Goal: Task Accomplishment & Management: Manage account settings

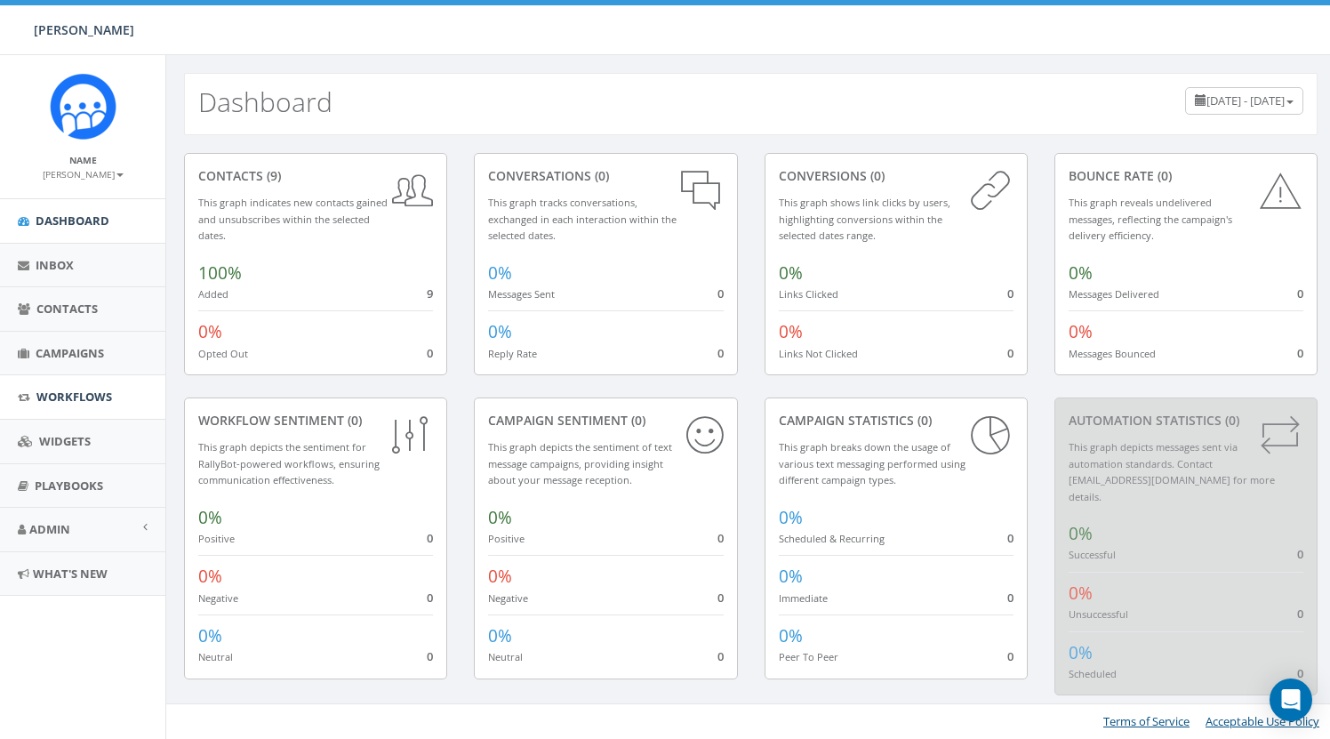
click at [69, 397] on span "Workflows" at bounding box center [74, 396] width 76 height 16
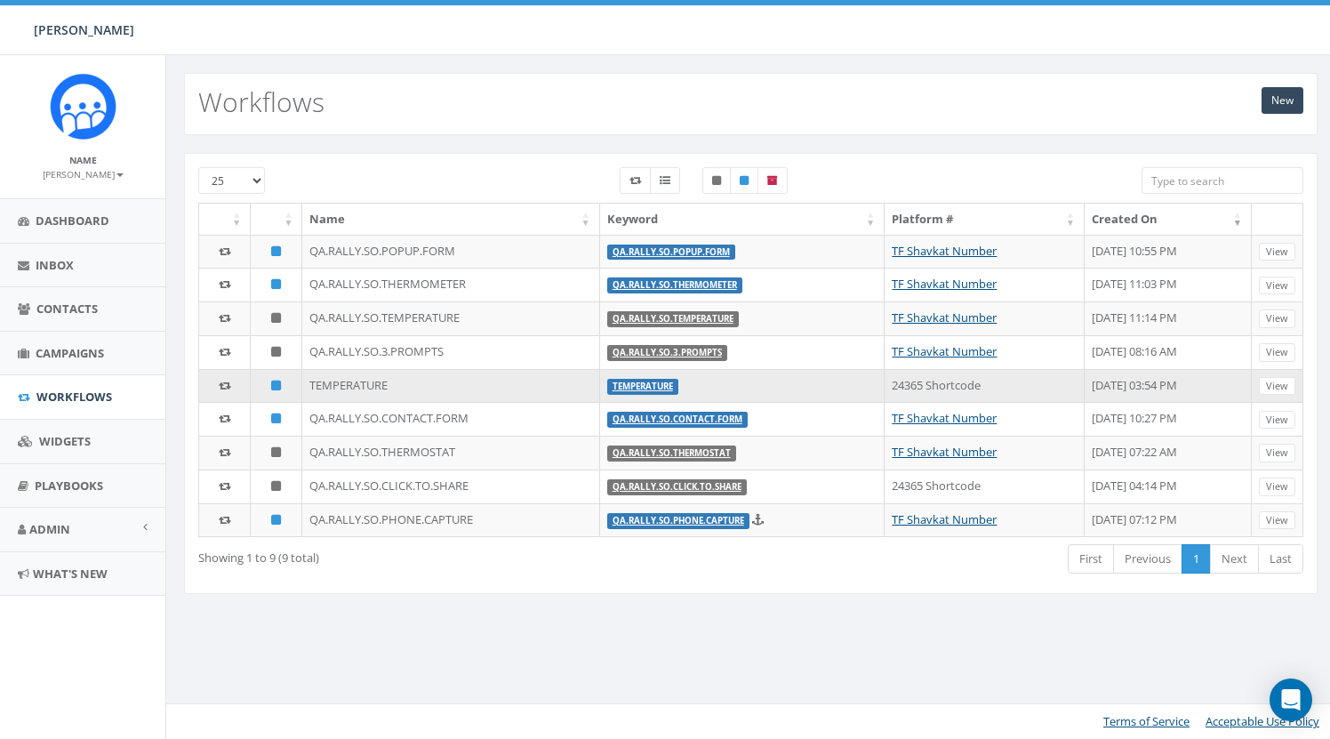
click at [347, 382] on td "TEMPERATURE" at bounding box center [450, 386] width 297 height 34
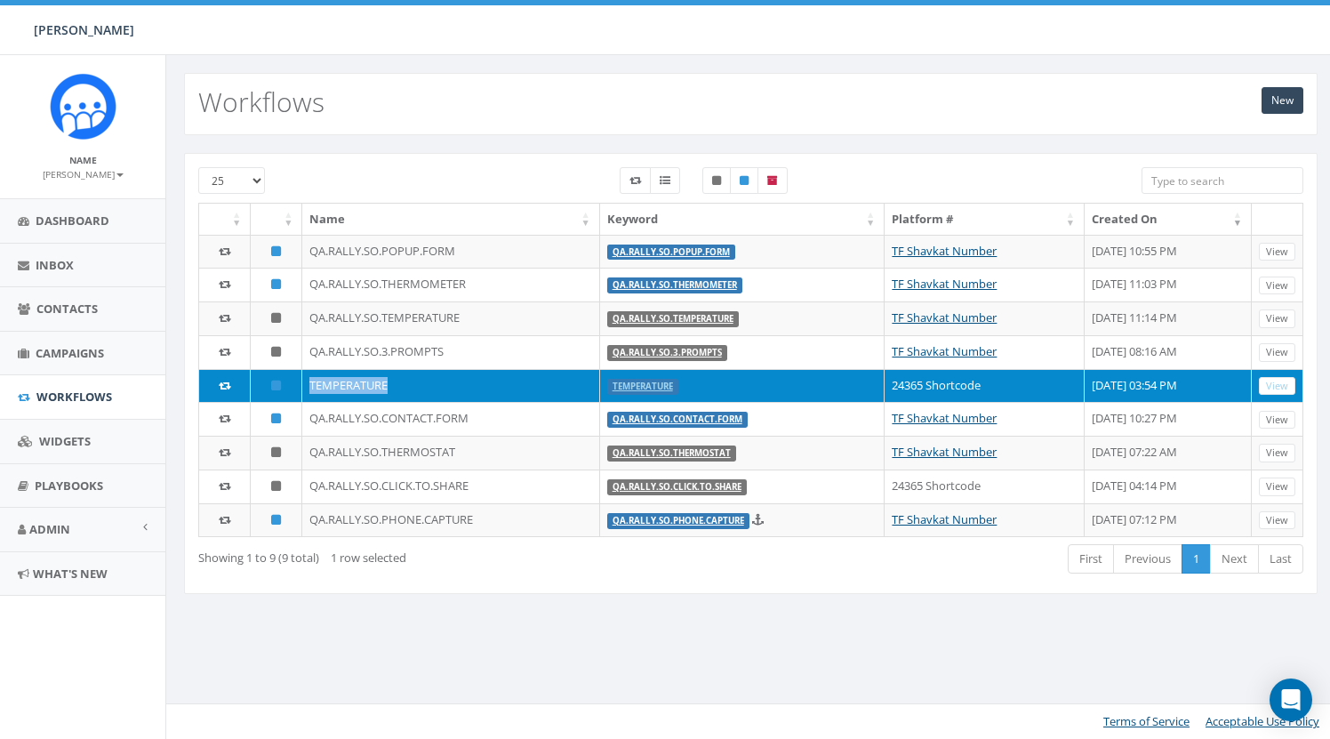
click at [347, 382] on td "TEMPERATURE" at bounding box center [450, 386] width 297 height 34
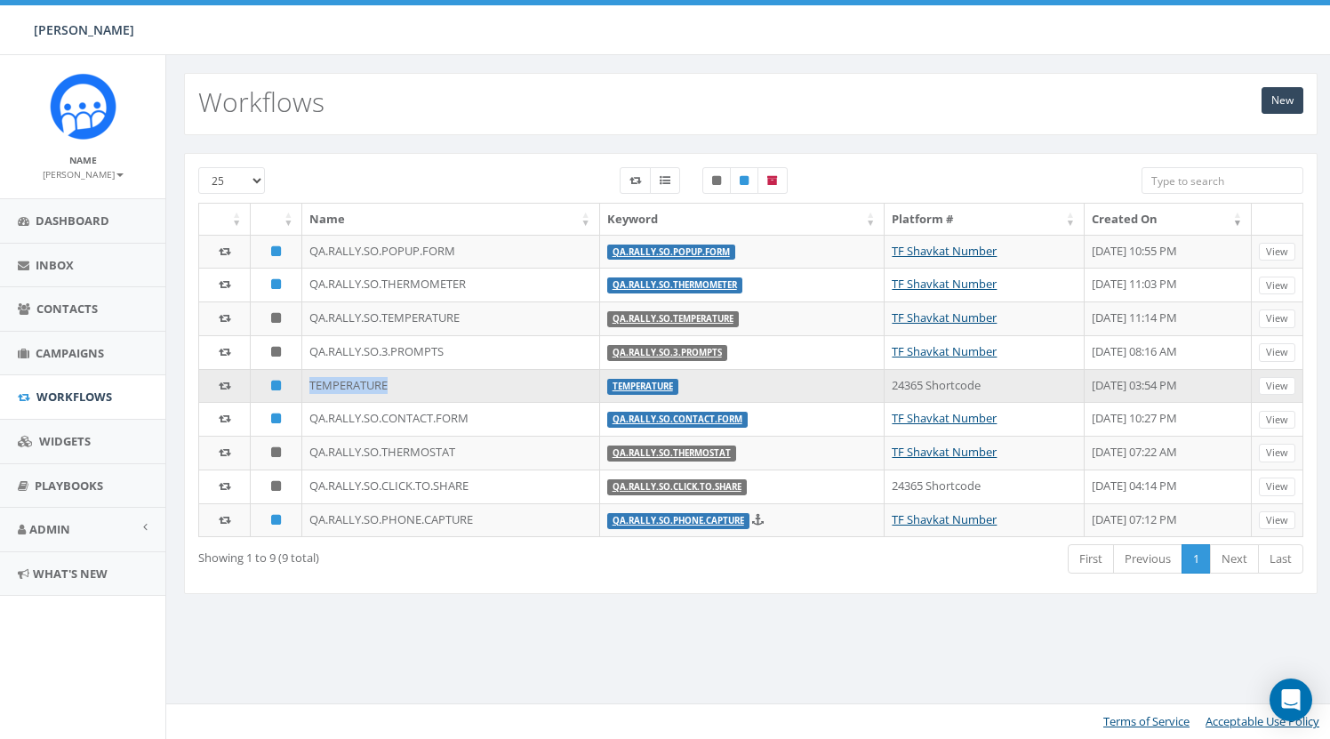
click at [348, 385] on td "TEMPERATURE" at bounding box center [450, 386] width 297 height 34
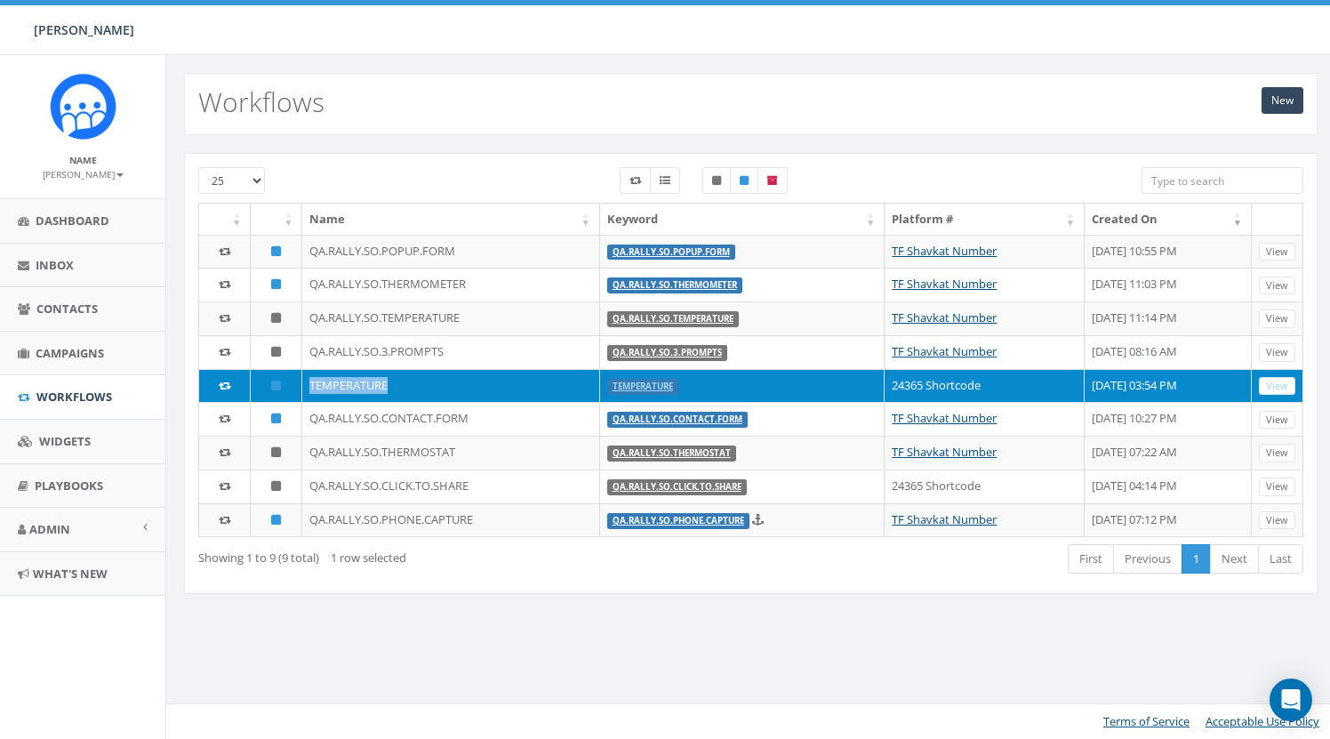
click at [348, 385] on td "TEMPERATURE" at bounding box center [450, 386] width 297 height 34
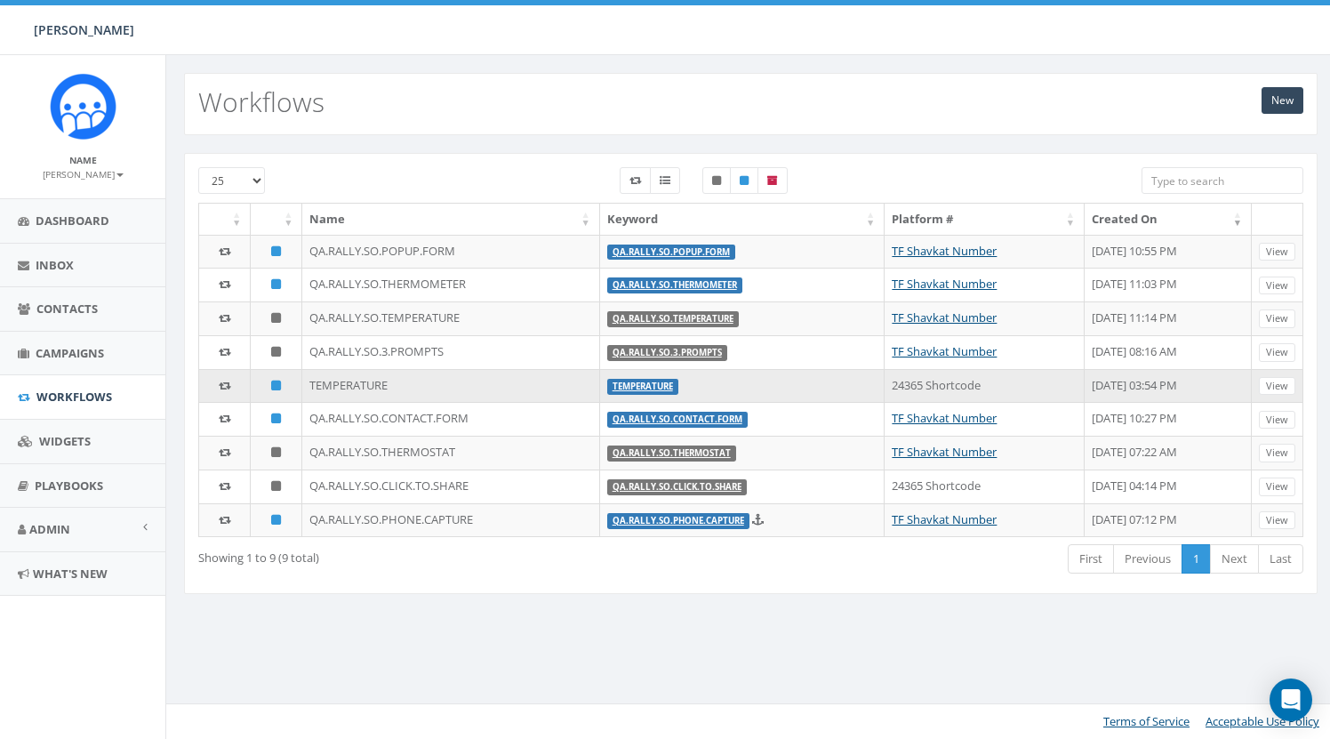
click at [446, 380] on td "TEMPERATURE" at bounding box center [450, 386] width 297 height 34
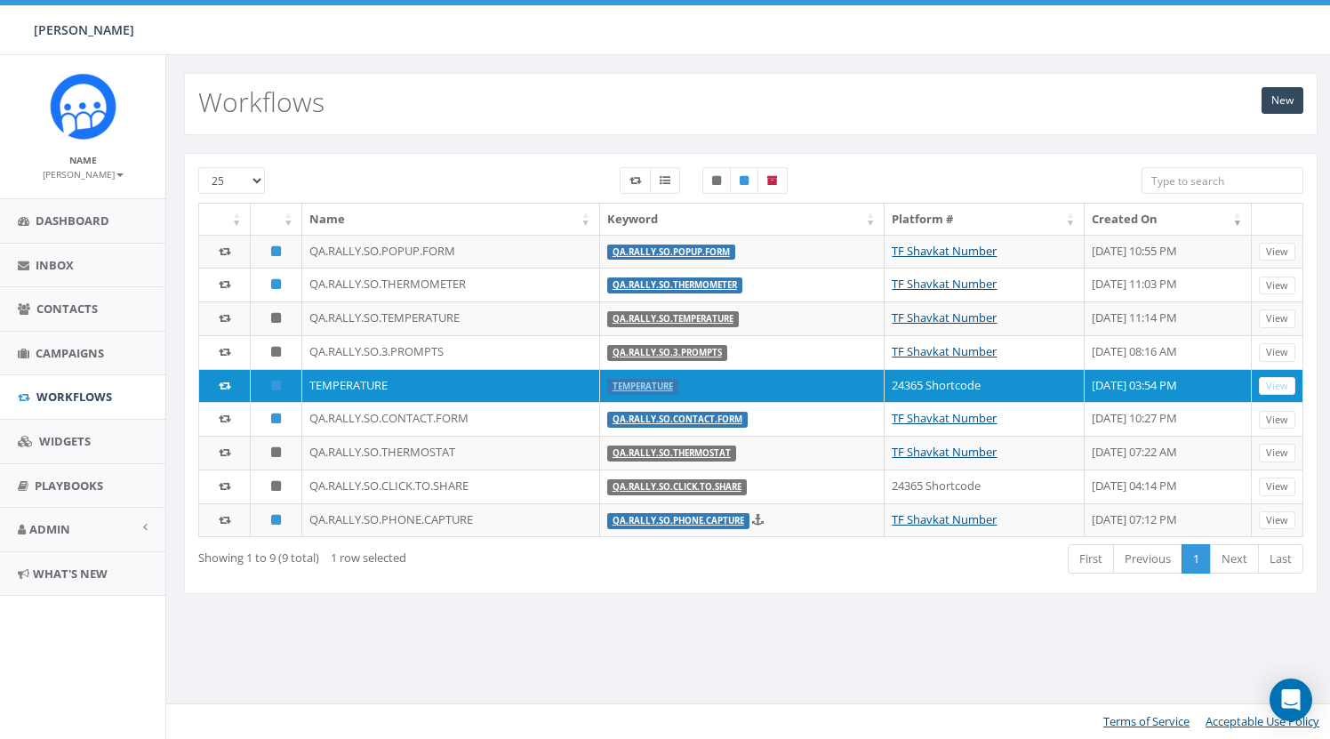
click at [579, 622] on div "25 50 100 Name Keyword Platform # Created On QA.RALLY.SO.POPUP.FORM QA.RALLY.SO…" at bounding box center [750, 384] width 1169 height 499
click at [609, 578] on div "25 50 100 Name Keyword Platform # Created On QA.RALLY.SO.POPUP.FORM QA.RALLY.SO…" at bounding box center [750, 373] width 1133 height 441
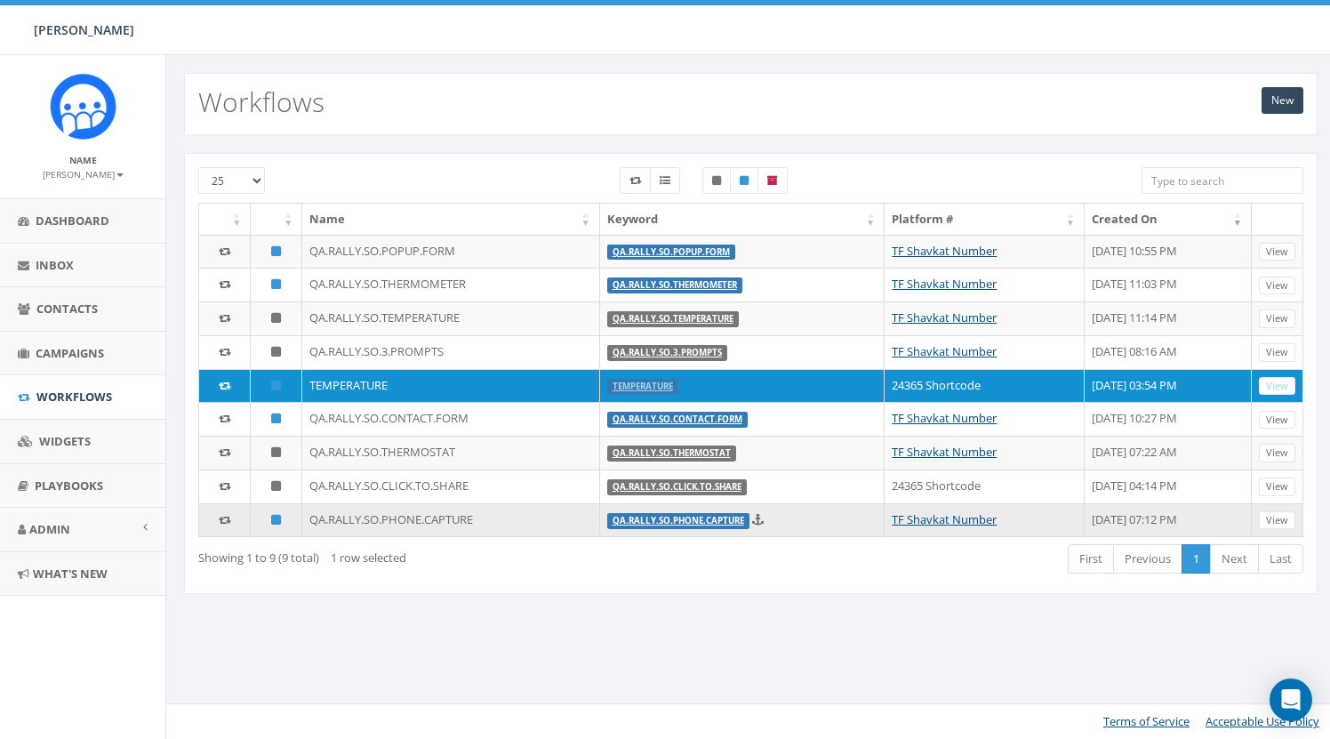
click at [616, 518] on link "QA.RALLY.SO.PHONE.CAPTURE" at bounding box center [678, 521] width 132 height 12
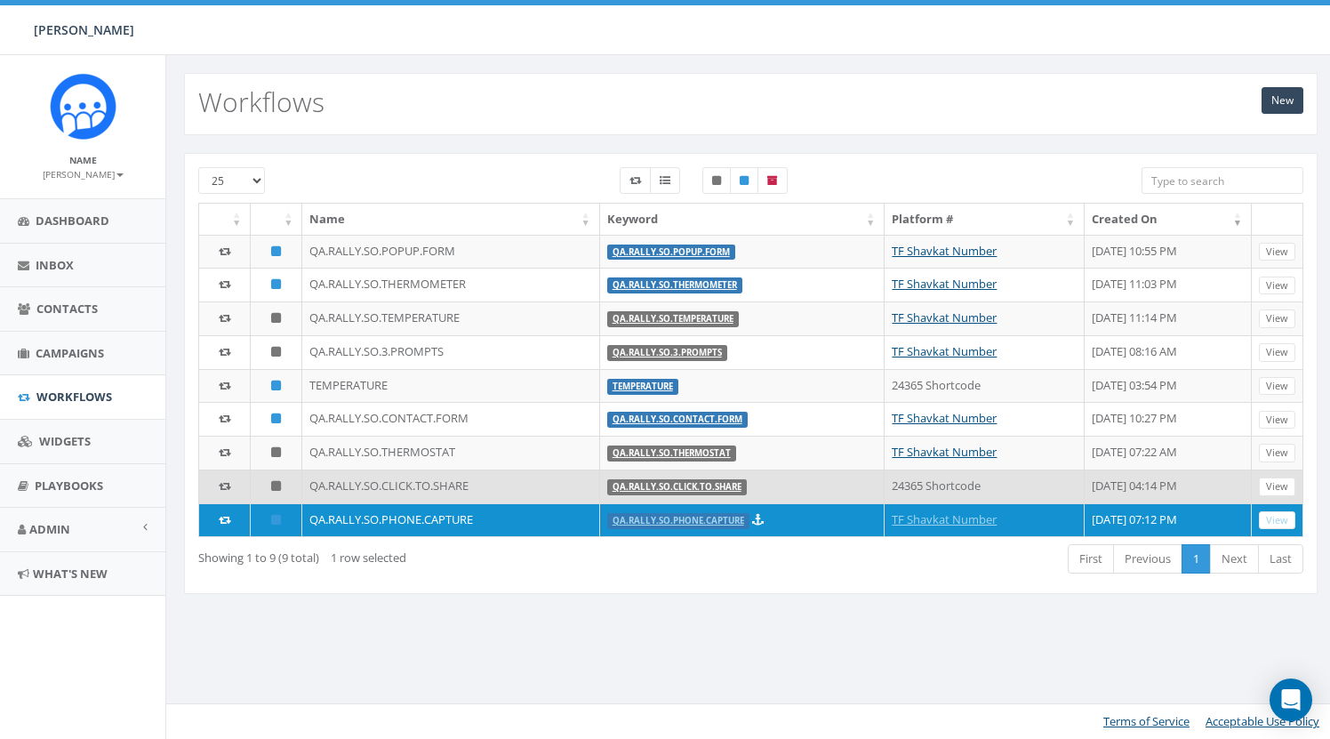
click at [620, 484] on link "QA.RALLY.SO.CLICK.TO.SHARE" at bounding box center [676, 487] width 129 height 12
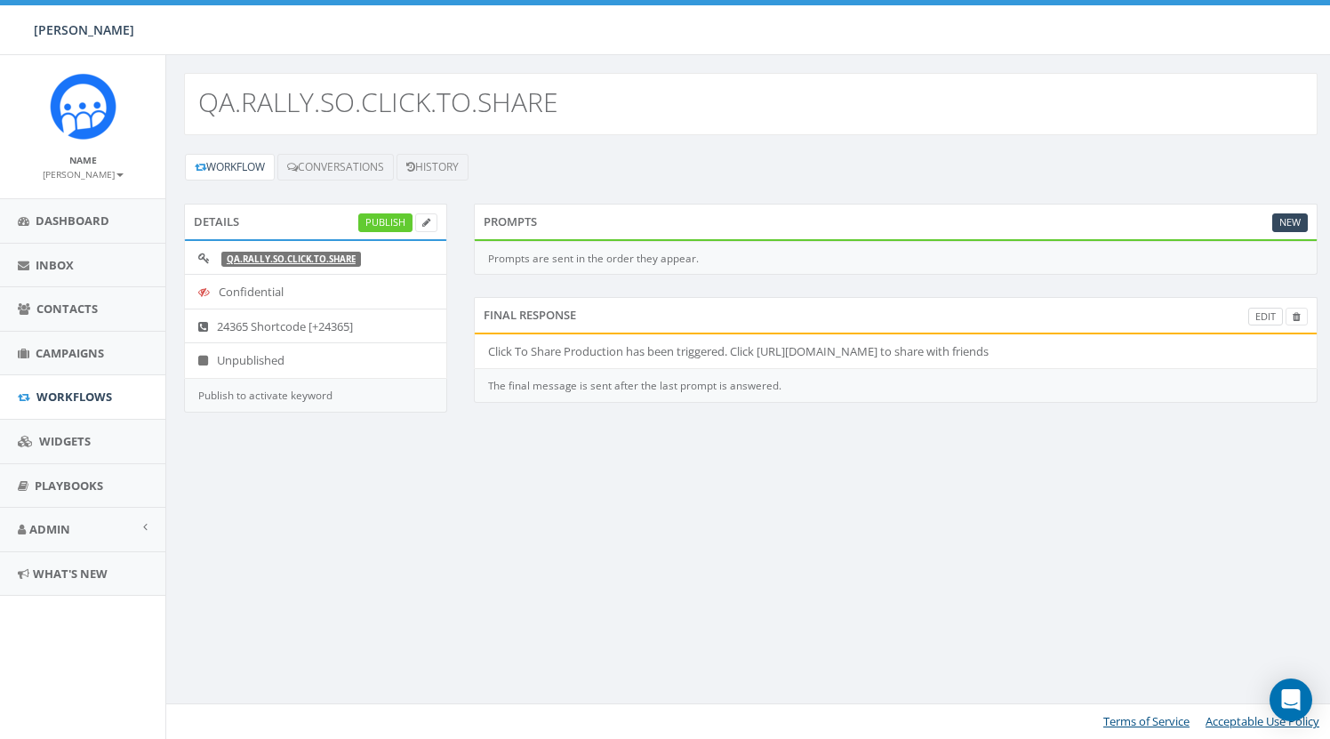
click at [1266, 316] on link "Edit" at bounding box center [1265, 317] width 35 height 19
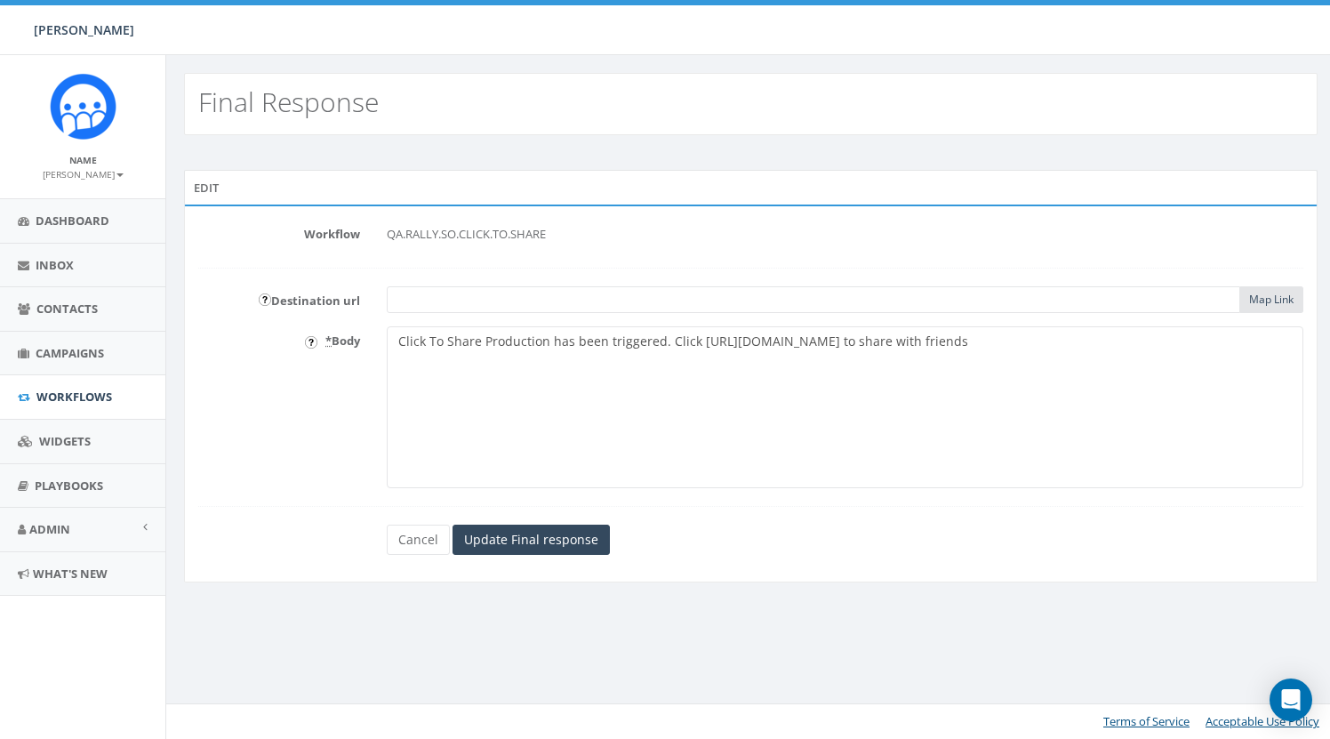
drag, startPoint x: 666, startPoint y: 343, endPoint x: 1100, endPoint y: 346, distance: 433.8
click at [1100, 346] on textarea "Click To Share Production has been triggered. Click https://widget.rallycorp.co…" at bounding box center [845, 407] width 916 height 162
type textarea "Click To Share Production has been triggered."
click at [528, 537] on input "Update Final response" at bounding box center [530, 539] width 157 height 30
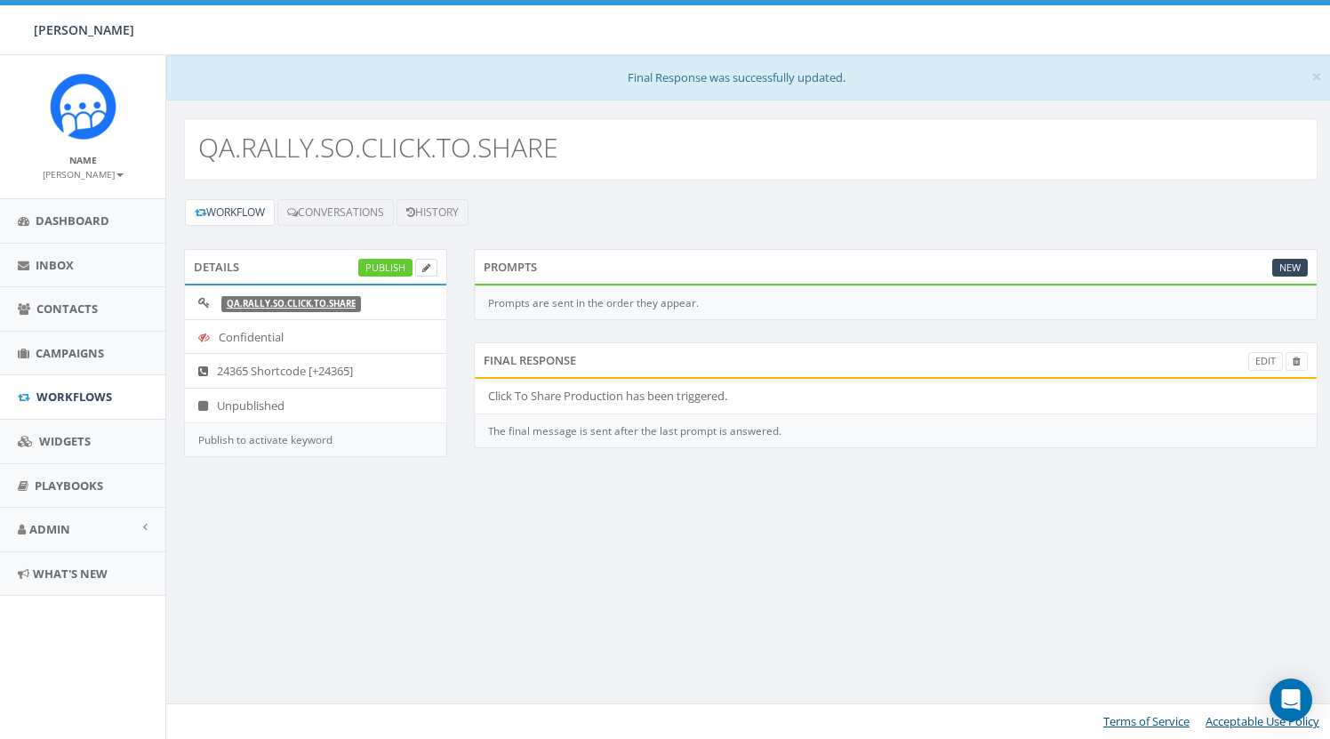
click at [431, 266] on link at bounding box center [426, 268] width 22 height 19
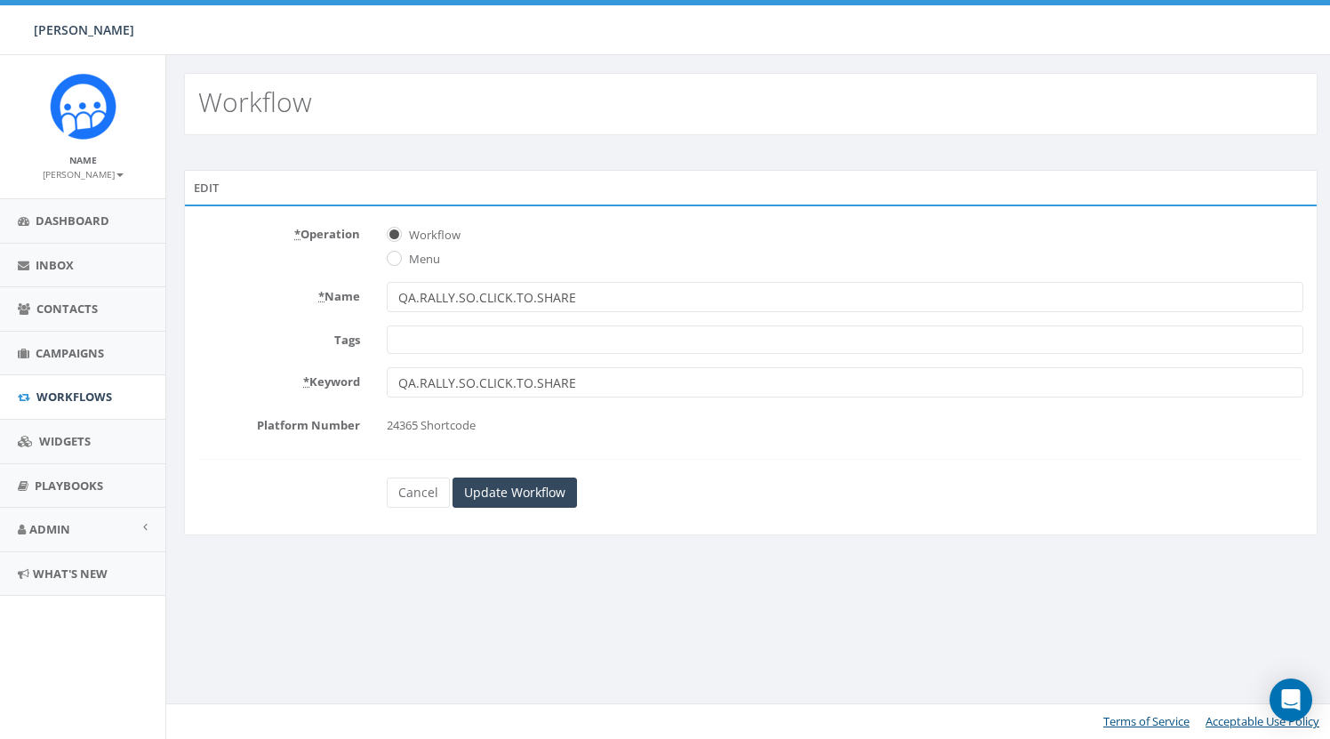
select select
drag, startPoint x: 452, startPoint y: 297, endPoint x: 453, endPoint y: 356, distance: 58.7
click at [452, 297] on input "QA.RALLY.SO.CLICK.TO.SHARE" at bounding box center [845, 297] width 916 height 30
drag, startPoint x: 590, startPoint y: 384, endPoint x: 413, endPoint y: 380, distance: 176.9
click at [413, 380] on input "QA.RALLY.SO.CLICK.TO.SHARE" at bounding box center [845, 382] width 916 height 30
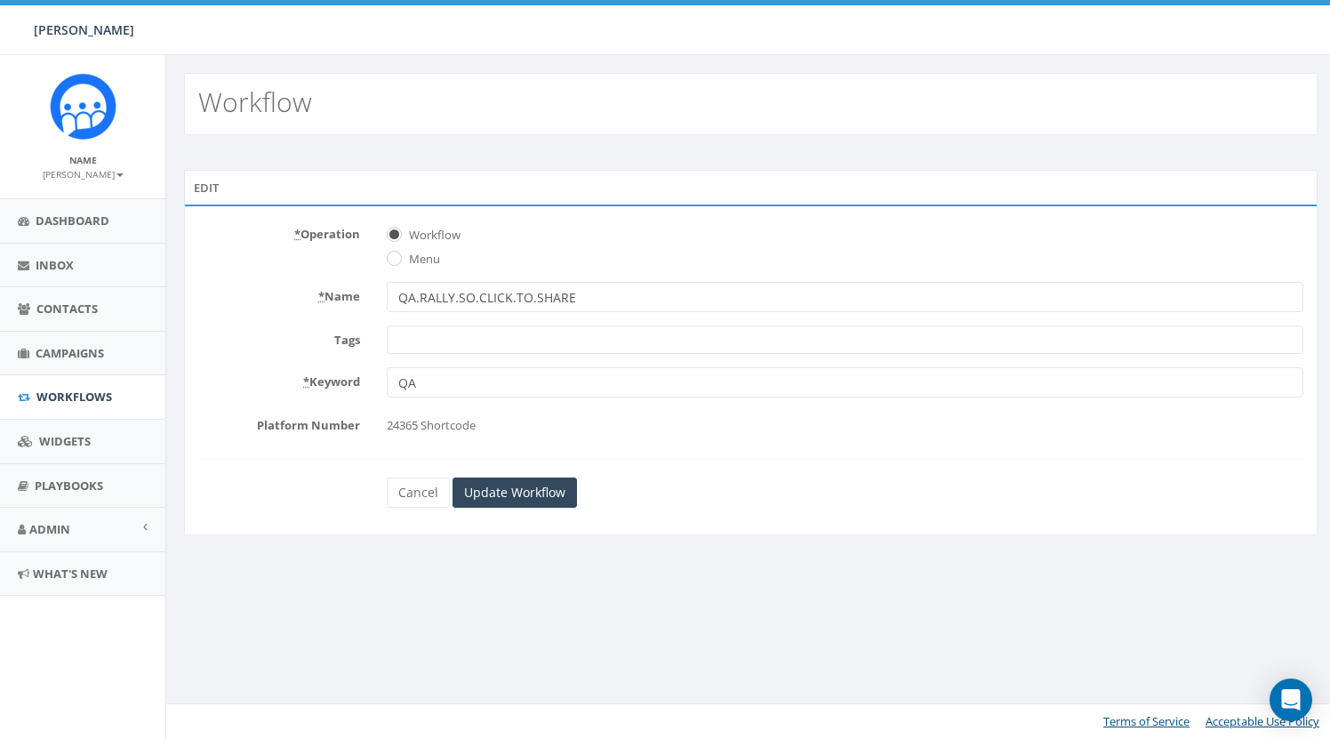
type input "Q"
drag, startPoint x: 532, startPoint y: 294, endPoint x: 339, endPoint y: 292, distance: 193.8
click at [329, 291] on div "* Name QA.RALLY.SO.CLICK.TO.SHARE" at bounding box center [751, 297] width 1132 height 30
drag, startPoint x: 523, startPoint y: 298, endPoint x: 348, endPoint y: 294, distance: 174.3
click at [348, 294] on div "* Name SHAVKAT.VCARD" at bounding box center [751, 297] width 1132 height 30
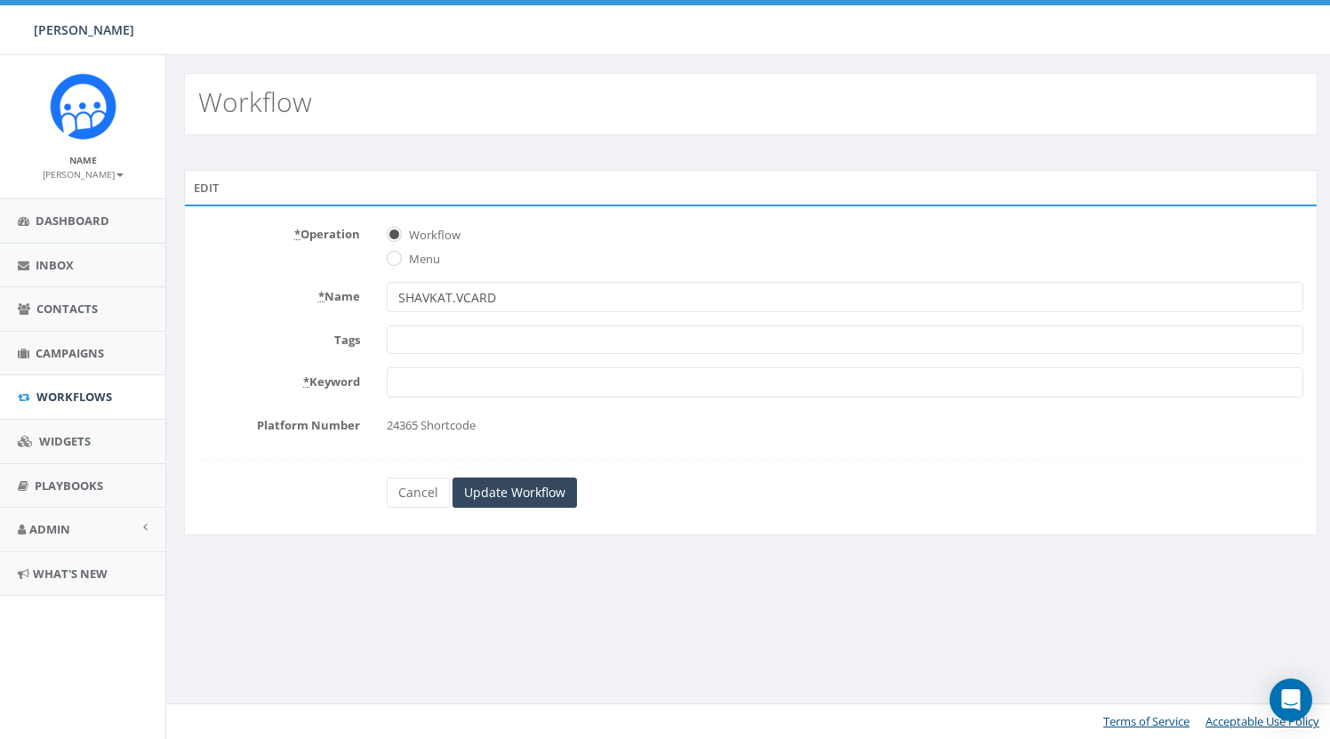
type input "SHAVKAT.VCARD"
drag, startPoint x: 460, startPoint y: 390, endPoint x: 508, endPoint y: 424, distance: 58.7
click at [460, 390] on input "* Keyword" at bounding box center [845, 382] width 916 height 30
paste input "SHAVKAT.VCARD"
type input "SHAVKAT.VCARD"
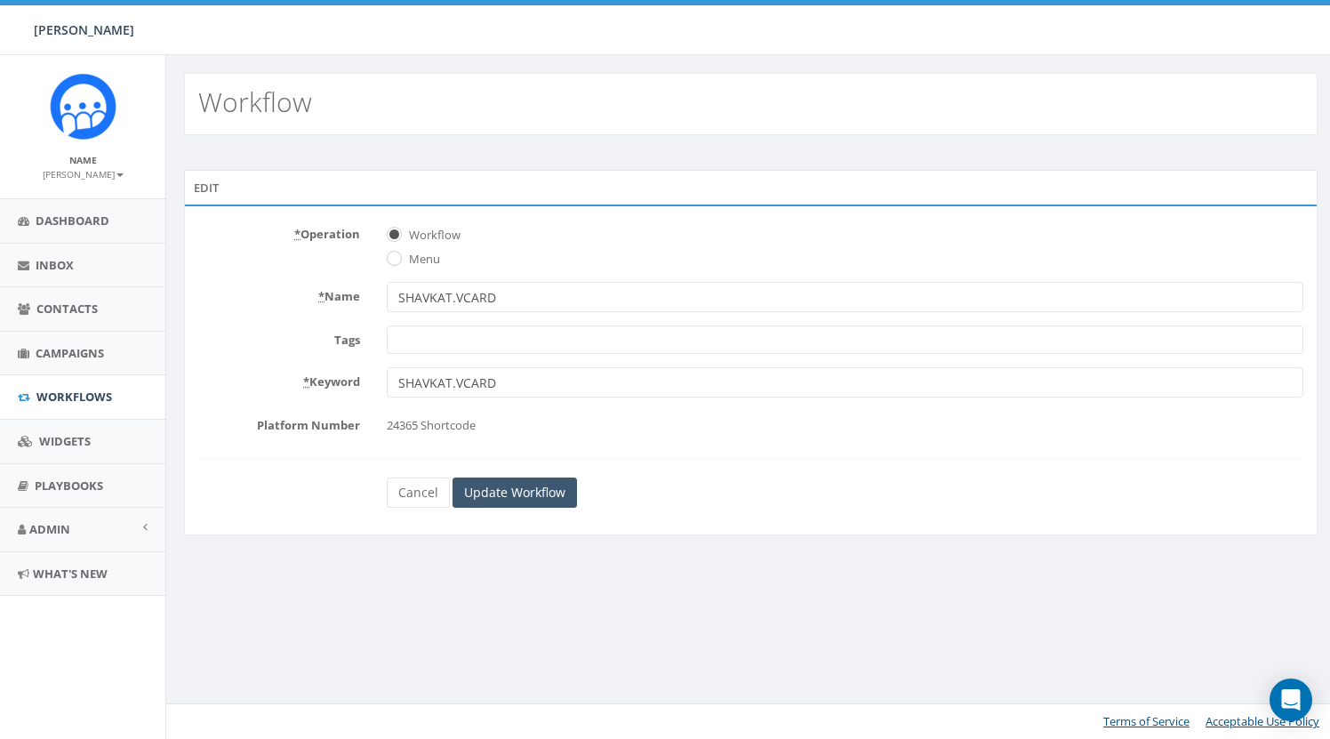
click at [544, 491] on input "Update Workflow" at bounding box center [514, 492] width 124 height 30
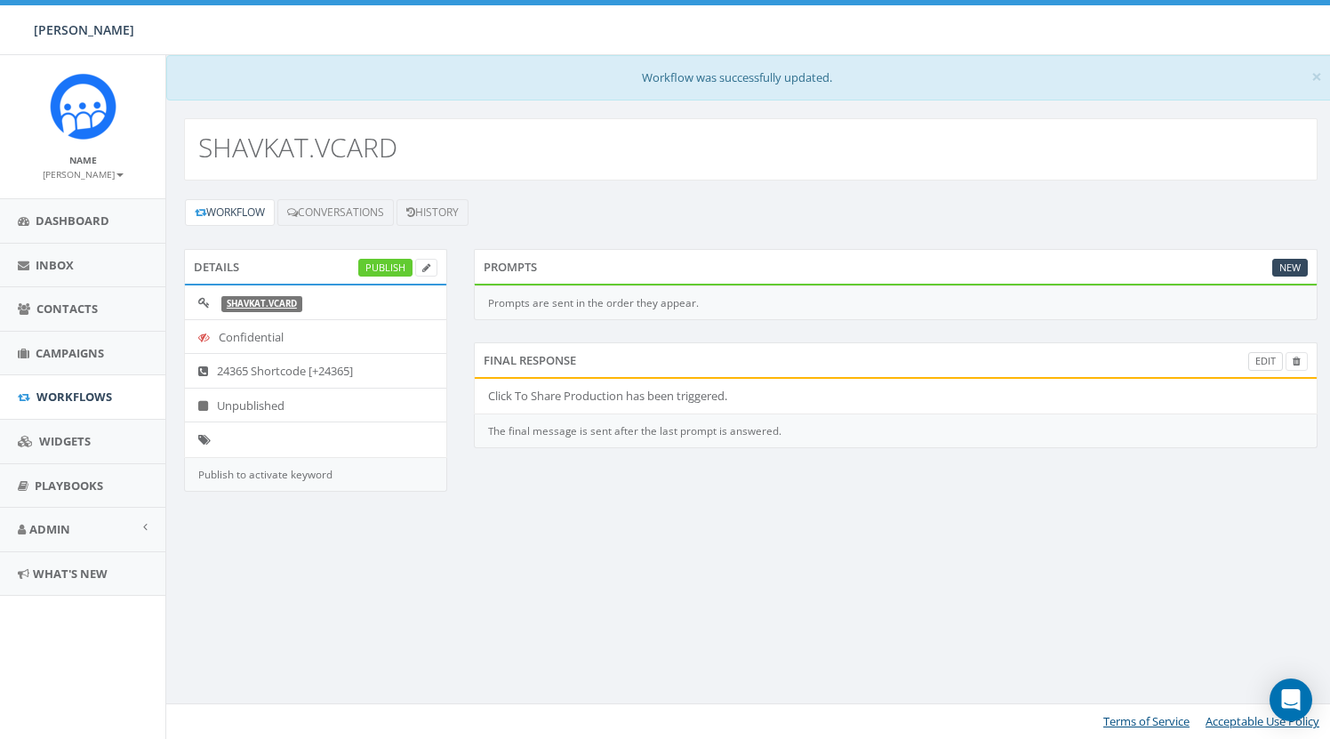
click at [1254, 360] on link "Edit" at bounding box center [1265, 361] width 35 height 19
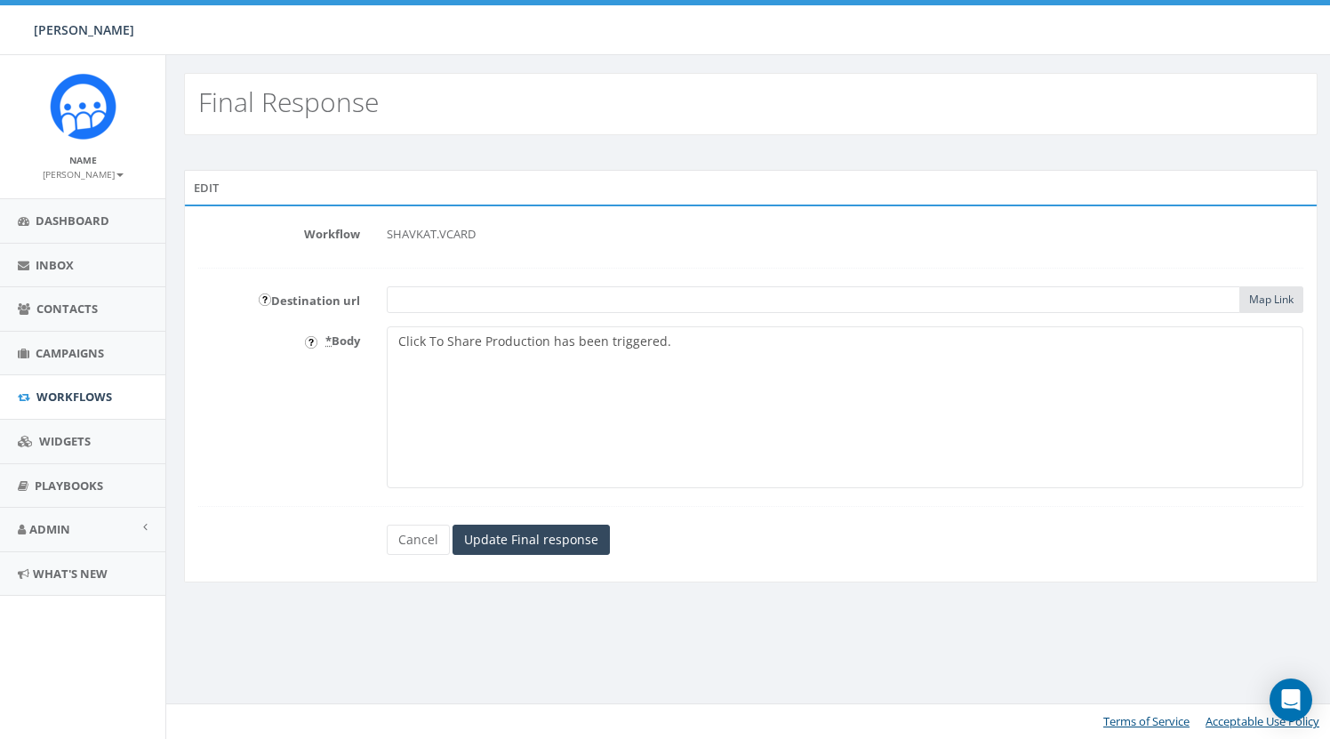
click at [488, 340] on textarea "Click To Share Production has been triggered." at bounding box center [845, 407] width 916 height 162
type textarea "[PERSON_NAME]'s VCard has been triggered."
click at [564, 539] on input "Update Final response" at bounding box center [530, 539] width 157 height 30
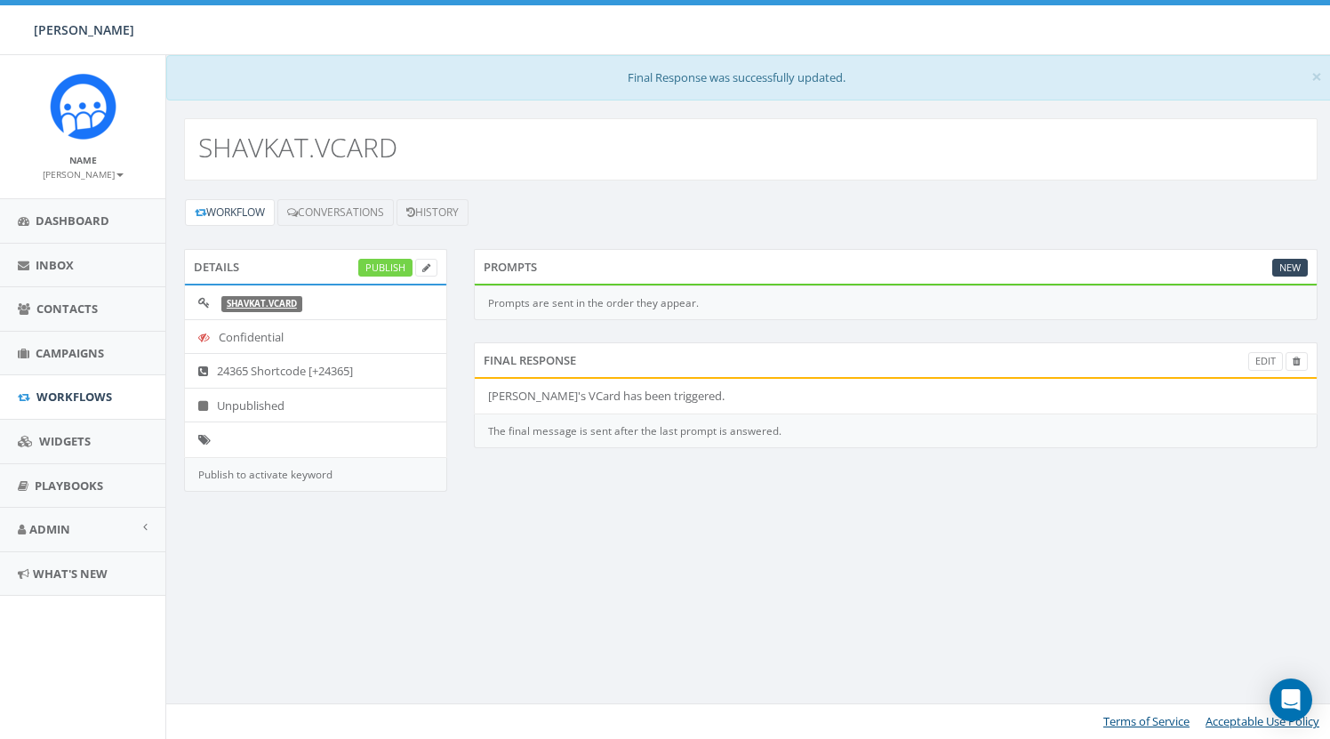
click at [372, 263] on link "Publish" at bounding box center [385, 268] width 54 height 19
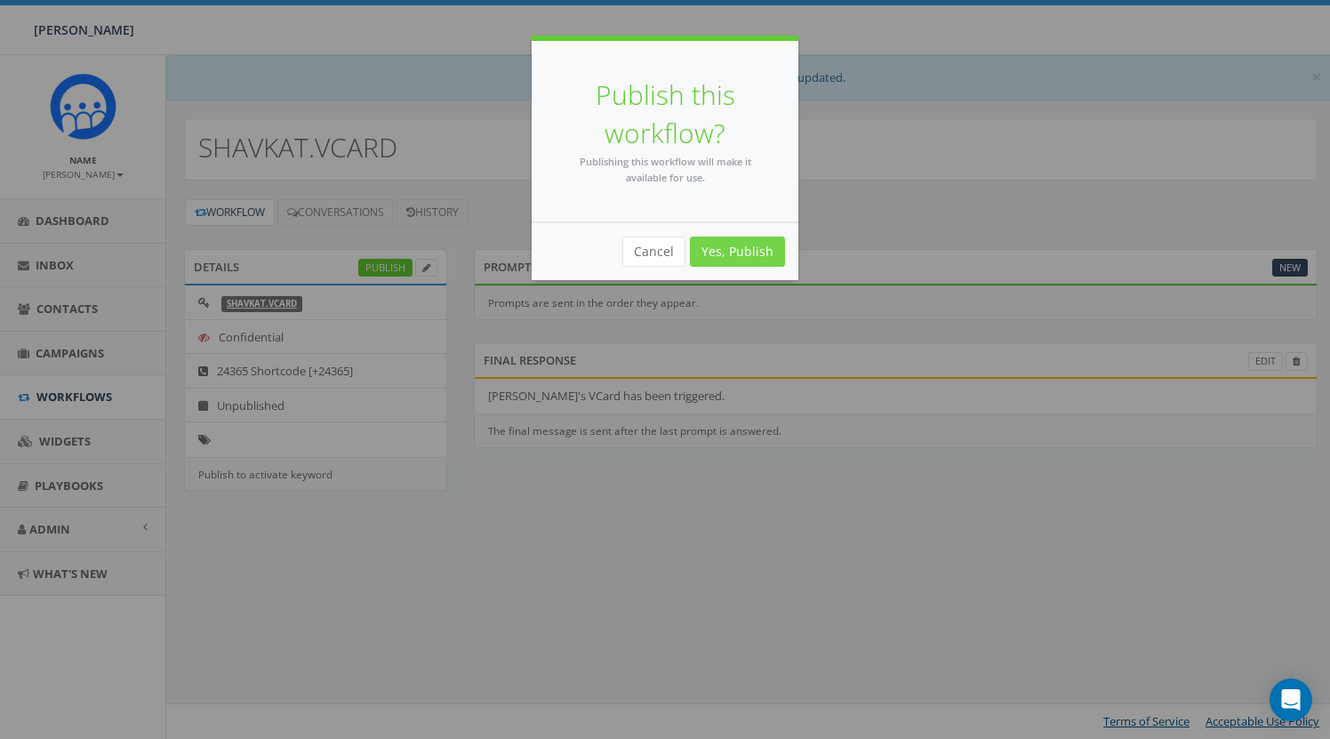
click at [760, 257] on link "Yes, Publish" at bounding box center [737, 251] width 95 height 30
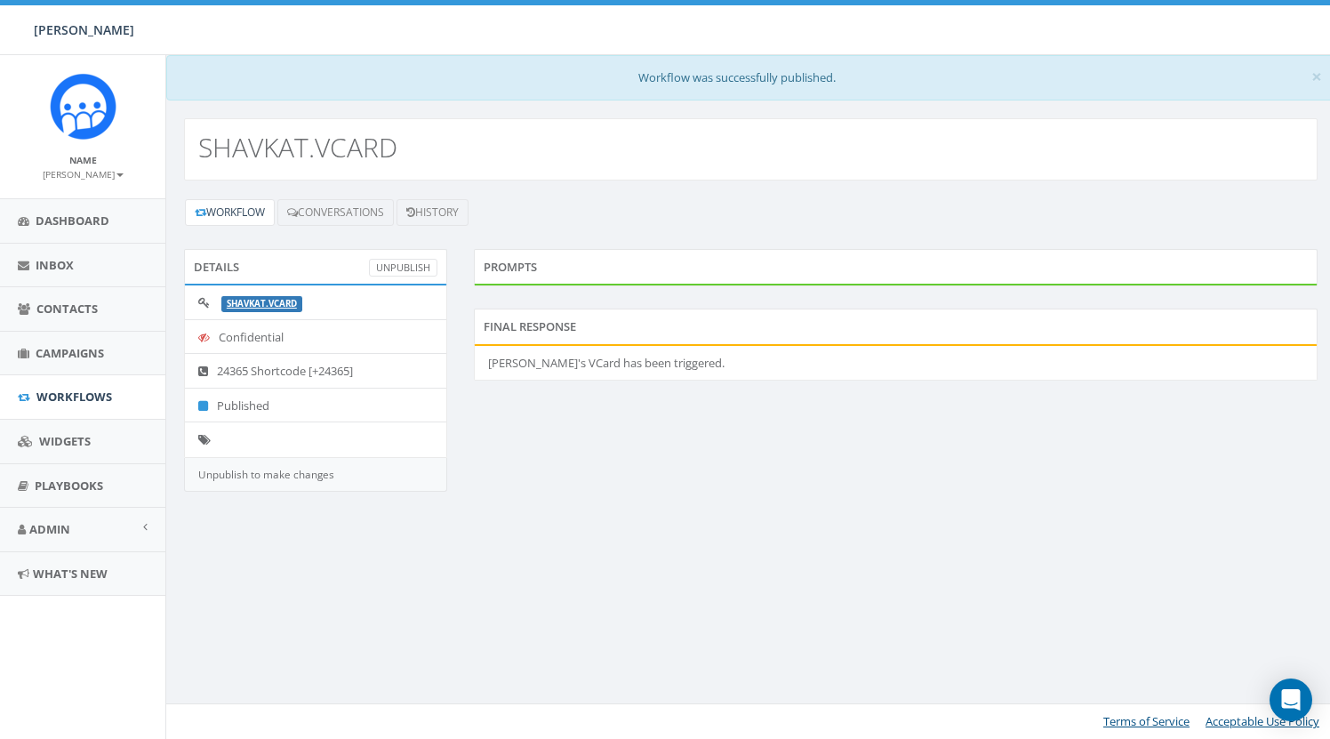
click at [1314, 79] on span "×" at bounding box center [1316, 76] width 11 height 25
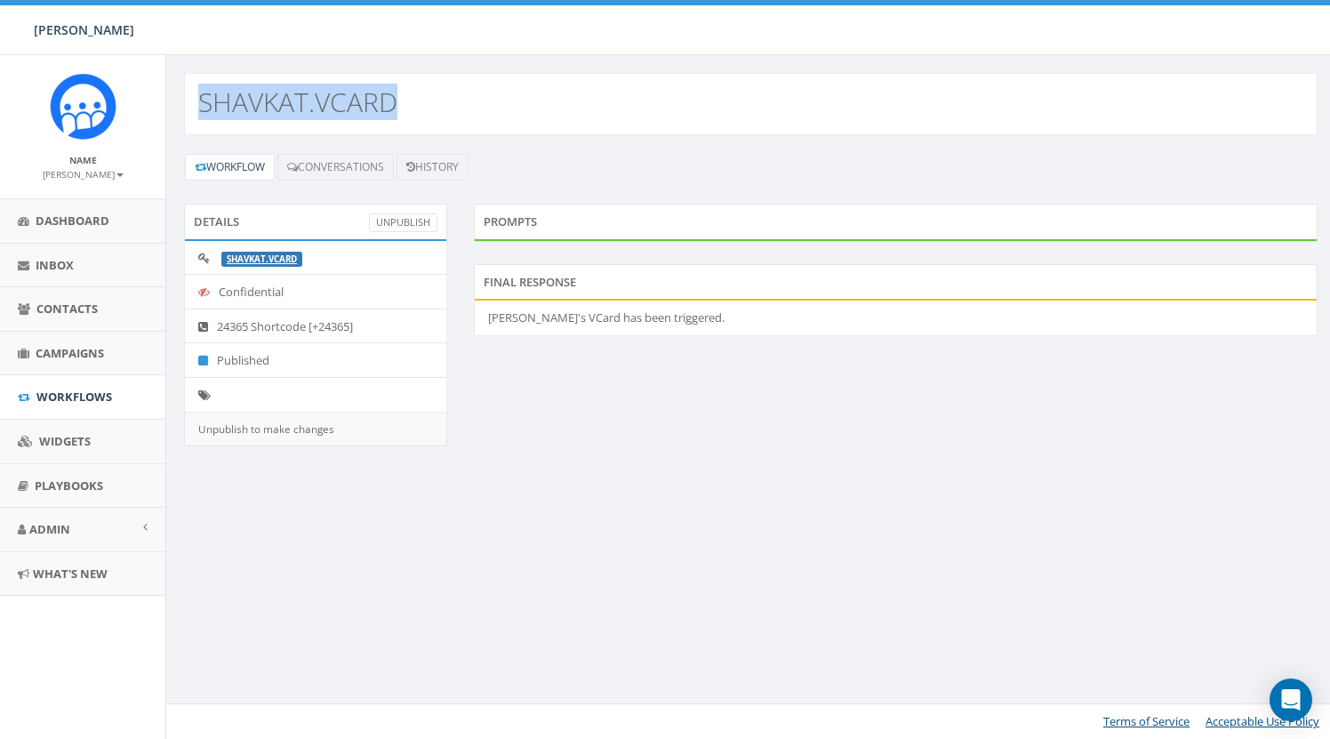
drag, startPoint x: 203, startPoint y: 103, endPoint x: 391, endPoint y: 101, distance: 188.5
click at [389, 101] on h2 "SHAVKAT.VCARD" at bounding box center [297, 101] width 199 height 29
copy h2 "SHAVKAT.VCARD"
drag, startPoint x: 676, startPoint y: 143, endPoint x: 687, endPoint y: 154, distance: 15.7
click at [676, 144] on div "Workflow Conversations History Details UnPublish SHAVKAT.VCARD Confidential 243…" at bounding box center [750, 310] width 1169 height 351
